Goal: Task Accomplishment & Management: Complete application form

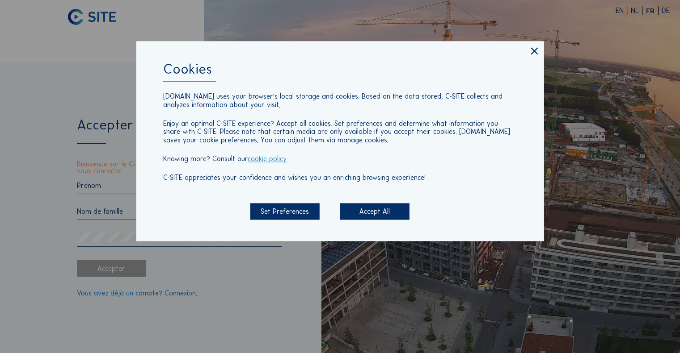
click at [377, 214] on div "Accept All" at bounding box center [374, 211] width 69 height 17
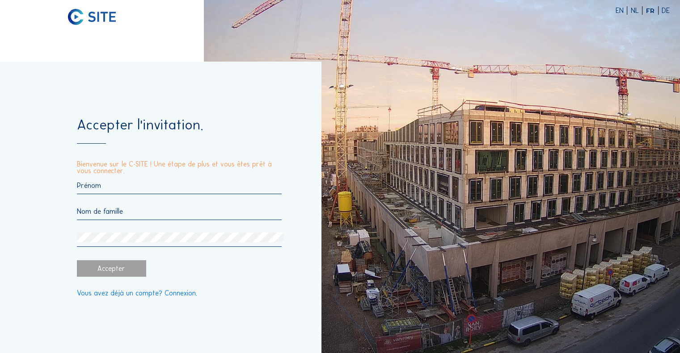
click at [103, 187] on input "text" at bounding box center [179, 185] width 205 height 8
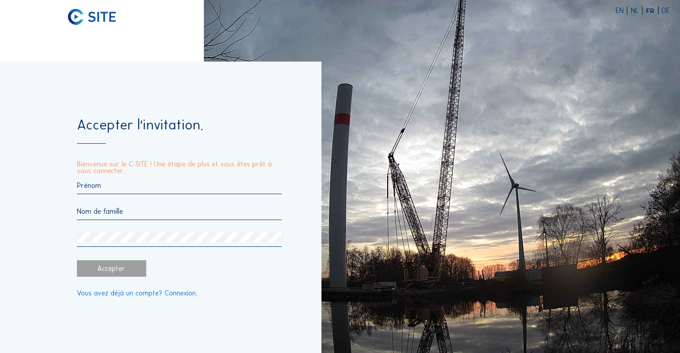
type input "Frederic"
type input "Defraigne"
click at [146, 248] on form "Accepter l'invitation. Bienvenue sur le C-SITE ! Une étape de plus et vous êtes…" at bounding box center [179, 207] width 205 height 178
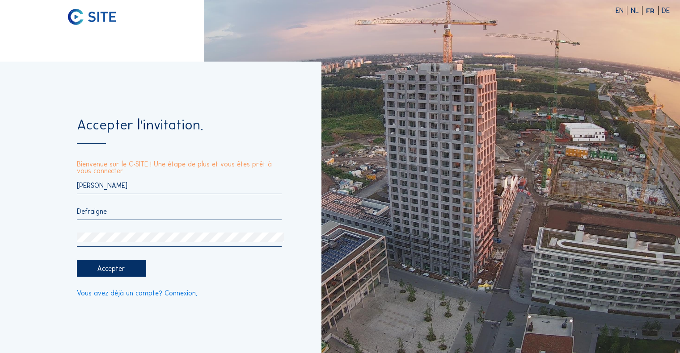
click at [113, 270] on div "Accepter" at bounding box center [111, 268] width 69 height 17
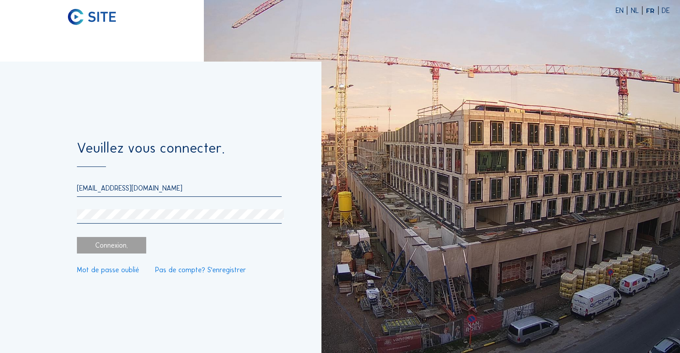
click at [113, 270] on link "Mot de passe oublié" at bounding box center [108, 270] width 62 height 7
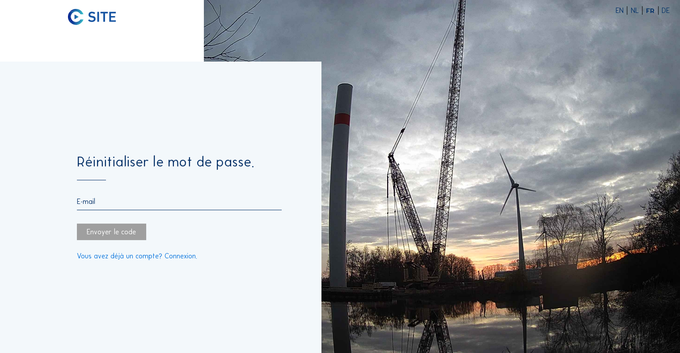
click at [95, 202] on input "email" at bounding box center [179, 201] width 205 height 8
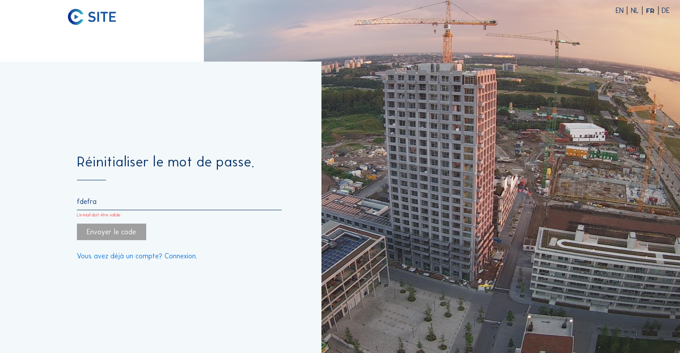
type input "fdefraigne@citydev.brussels"
click at [127, 235] on div "Envoyer le code" at bounding box center [111, 232] width 69 height 17
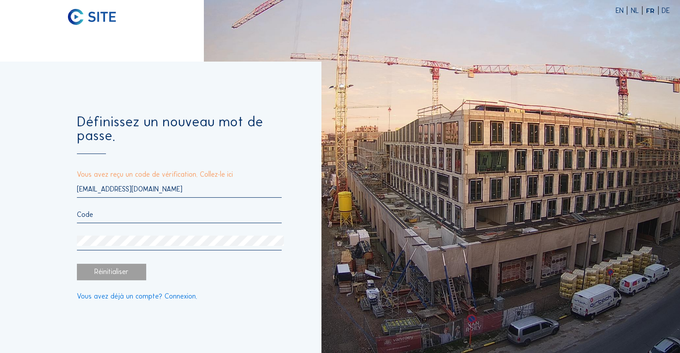
click at [105, 218] on input "text" at bounding box center [179, 214] width 205 height 8
paste input "473151"
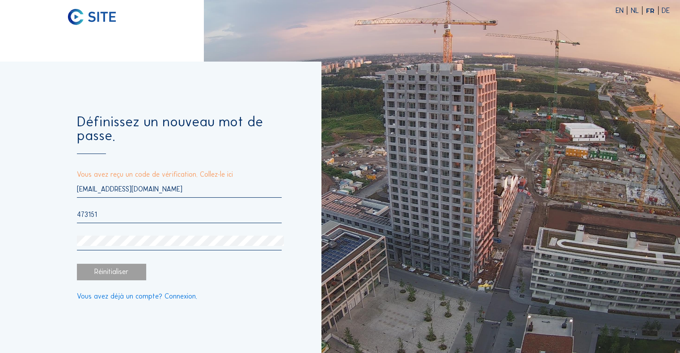
type input "473151"
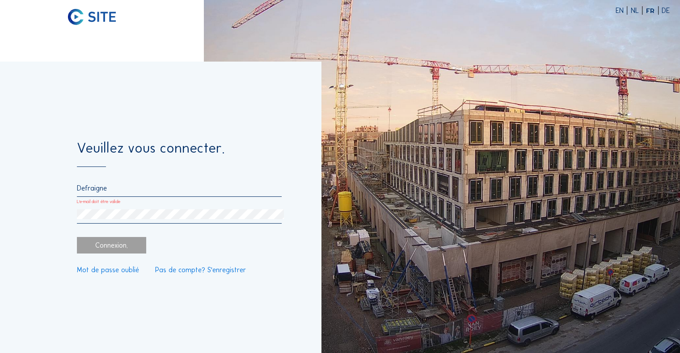
type input "473151"
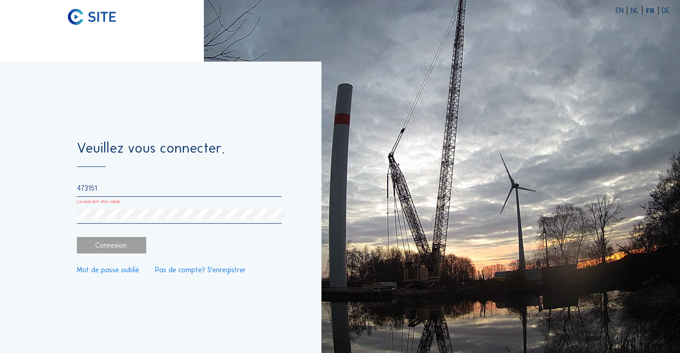
click at [119, 248] on div "Connexion." at bounding box center [111, 245] width 69 height 17
click at [192, 318] on div "Veuillez vous connecter. 473151 L'e-mail doit être valide Connexion. Mot de pas…" at bounding box center [160, 208] width 321 height 292
click at [140, 53] on div at bounding box center [102, 176] width 204 height 353
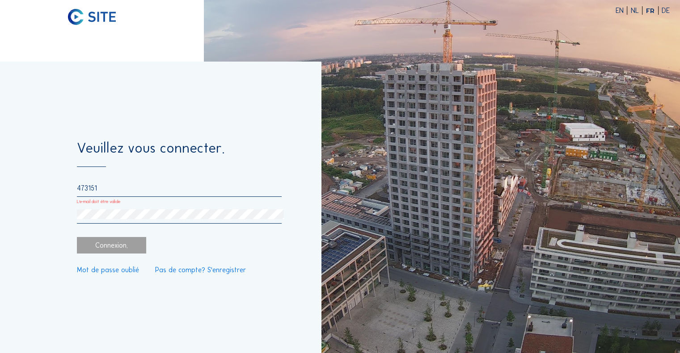
click at [90, 38] on div at bounding box center [102, 176] width 204 height 353
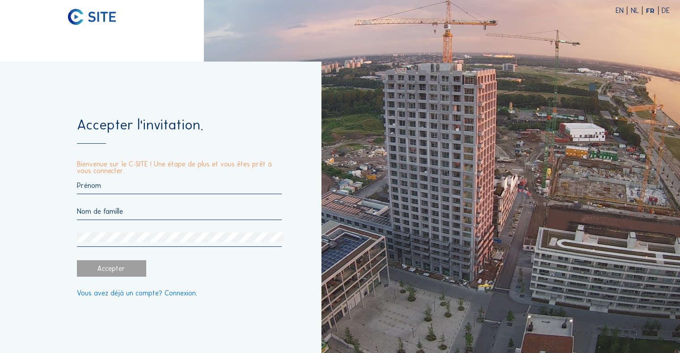
click at [97, 191] on div at bounding box center [179, 187] width 205 height 13
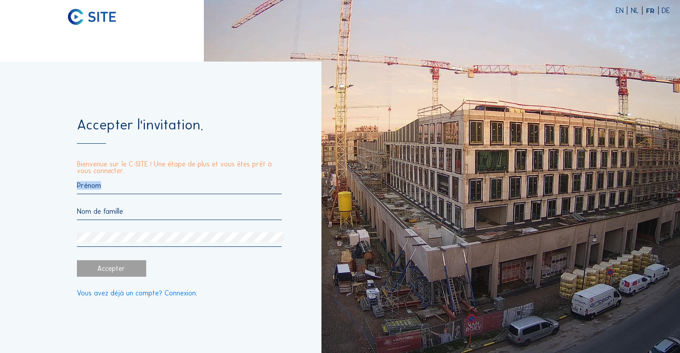
drag, startPoint x: 97, startPoint y: 191, endPoint x: 108, endPoint y: 182, distance: 14.3
click at [108, 182] on input "text" at bounding box center [179, 185] width 205 height 8
type input "Frederic"
click at [117, 244] on div at bounding box center [179, 240] width 205 height 14
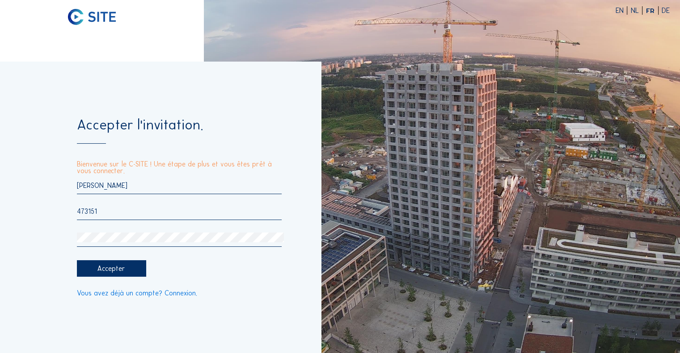
click at [109, 213] on input "473151" at bounding box center [179, 211] width 205 height 8
type input "4"
type input "Defraigne"
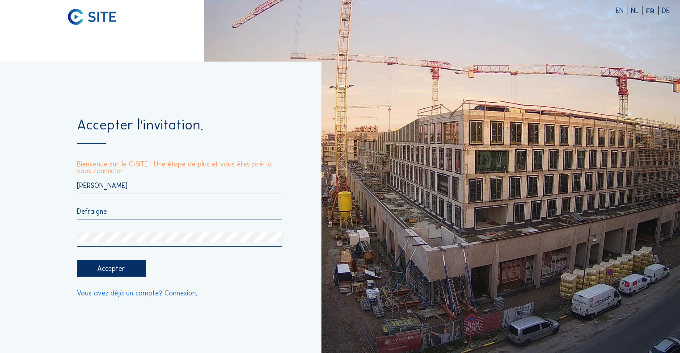
click at [120, 275] on div "Accepter" at bounding box center [111, 268] width 69 height 17
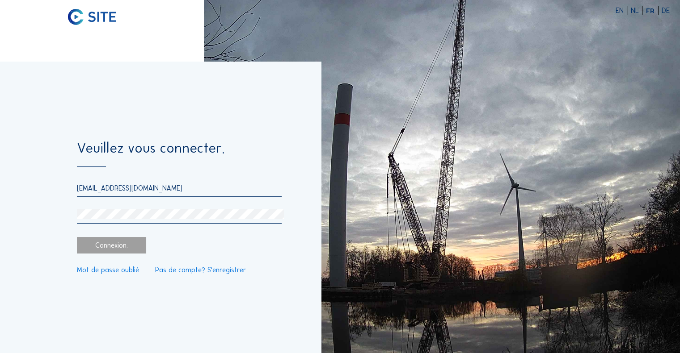
click at [85, 299] on div "Veuillez vous connecter. fdefraigne@citydev.brussels Connexion. Mot de passe ou…" at bounding box center [160, 208] width 321 height 292
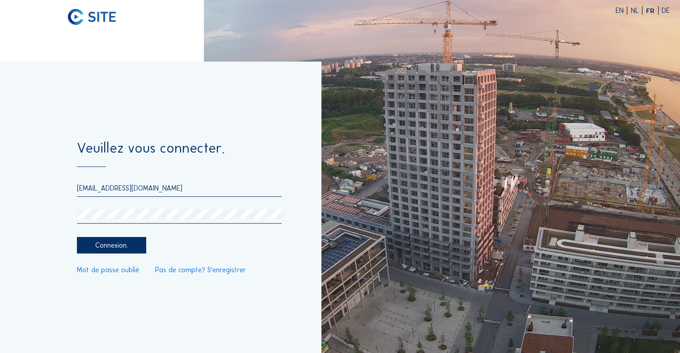
click at [113, 250] on div "Connexion." at bounding box center [111, 245] width 69 height 17
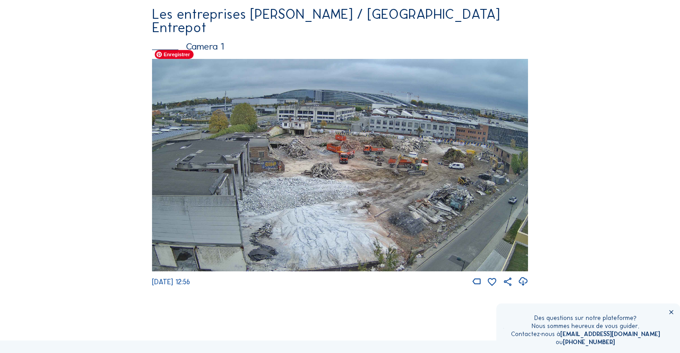
scroll to position [64, 0]
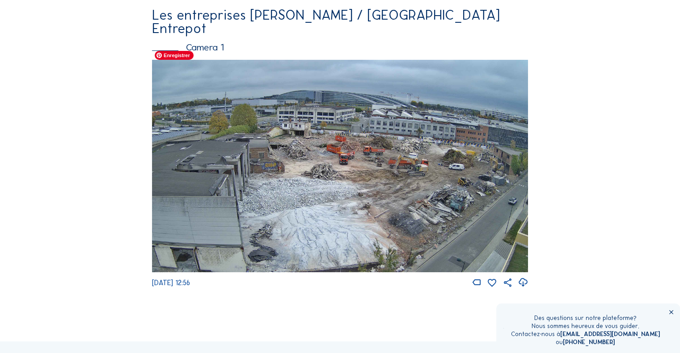
click at [380, 224] on img at bounding box center [340, 166] width 376 height 213
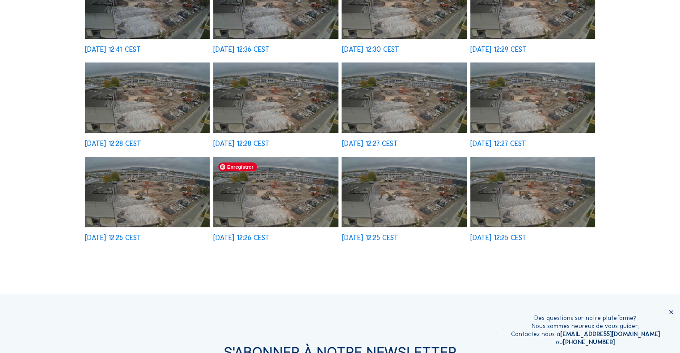
scroll to position [258, 0]
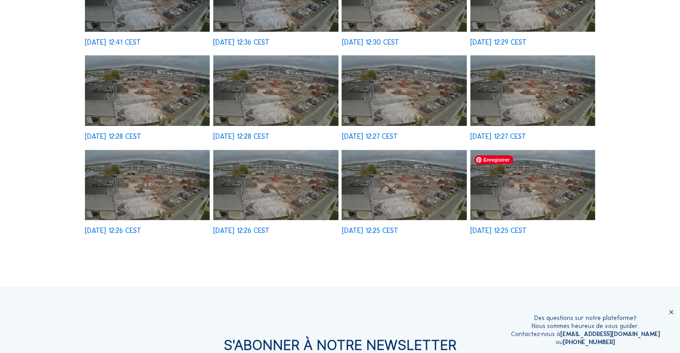
click at [517, 200] on img at bounding box center [532, 185] width 125 height 71
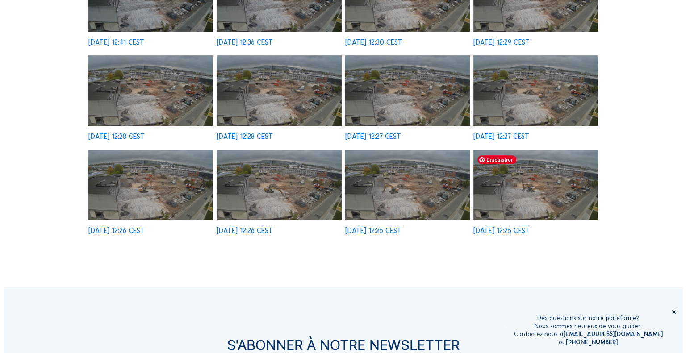
scroll to position [259, 0]
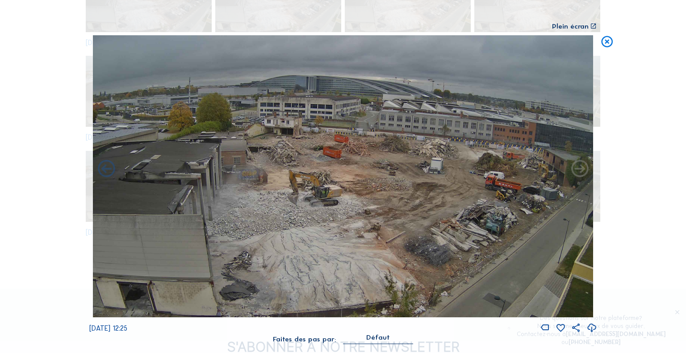
click at [38, 162] on div "Scroll pour voyager dans le temps | Appuie sur le 'Alt' Bouton + Scroll pour Zo…" at bounding box center [343, 176] width 686 height 353
click at [46, 92] on div "Scroll pour voyager dans le temps | Appuie sur le 'Alt' Bouton + Scroll pour Zo…" at bounding box center [343, 176] width 686 height 353
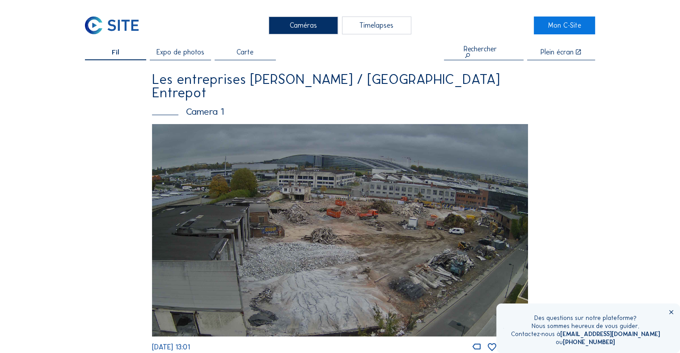
click at [27, 99] on div "Caméras Timelapses Mon C-Site Fil Expo de photos Carte Rechercher Plein écran L…" at bounding box center [340, 343] width 680 height 686
